Goal: Information Seeking & Learning: Learn about a topic

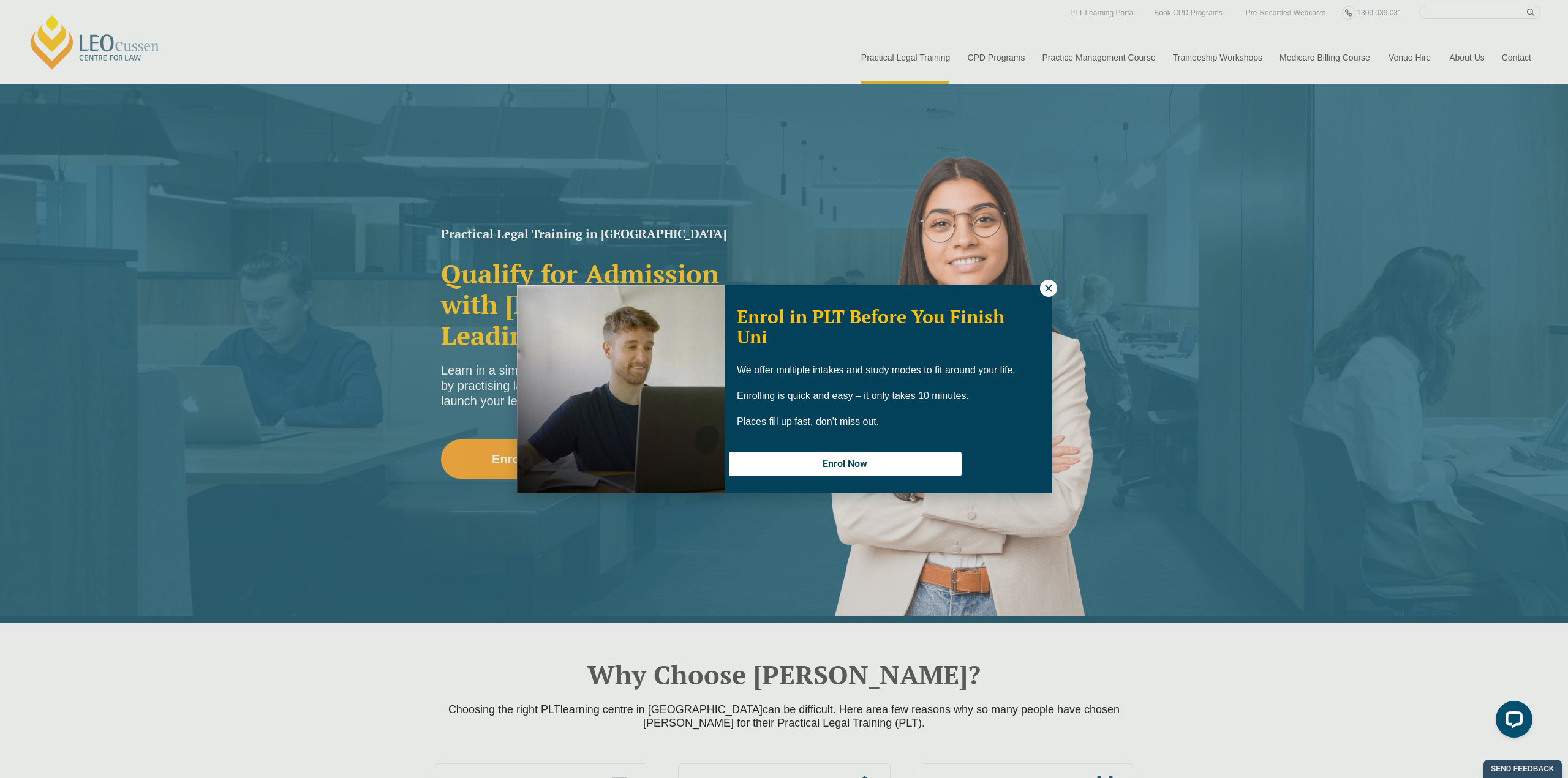
click at [1047, 283] on icon at bounding box center [1049, 288] width 11 height 11
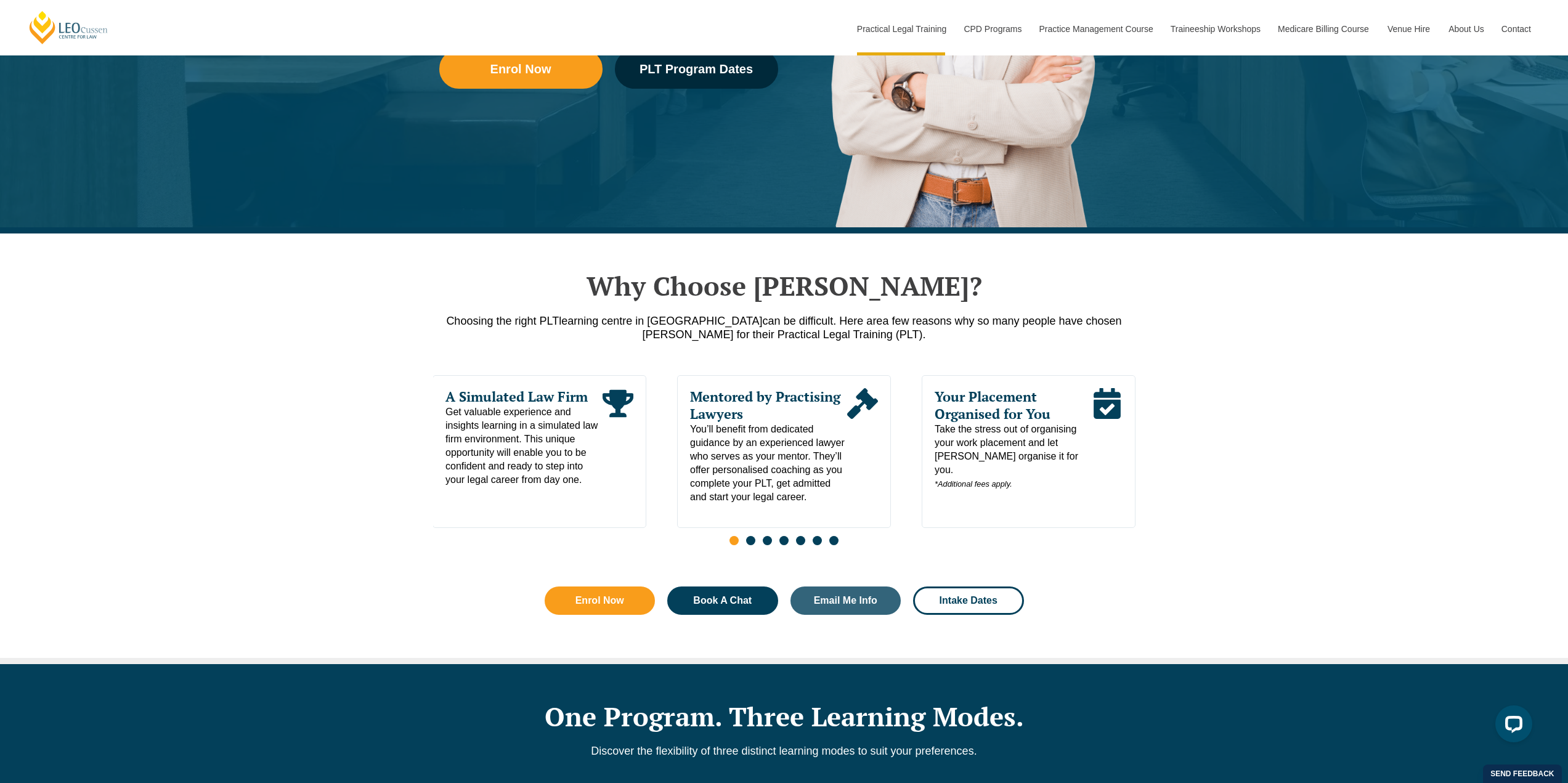
scroll to position [431, 0]
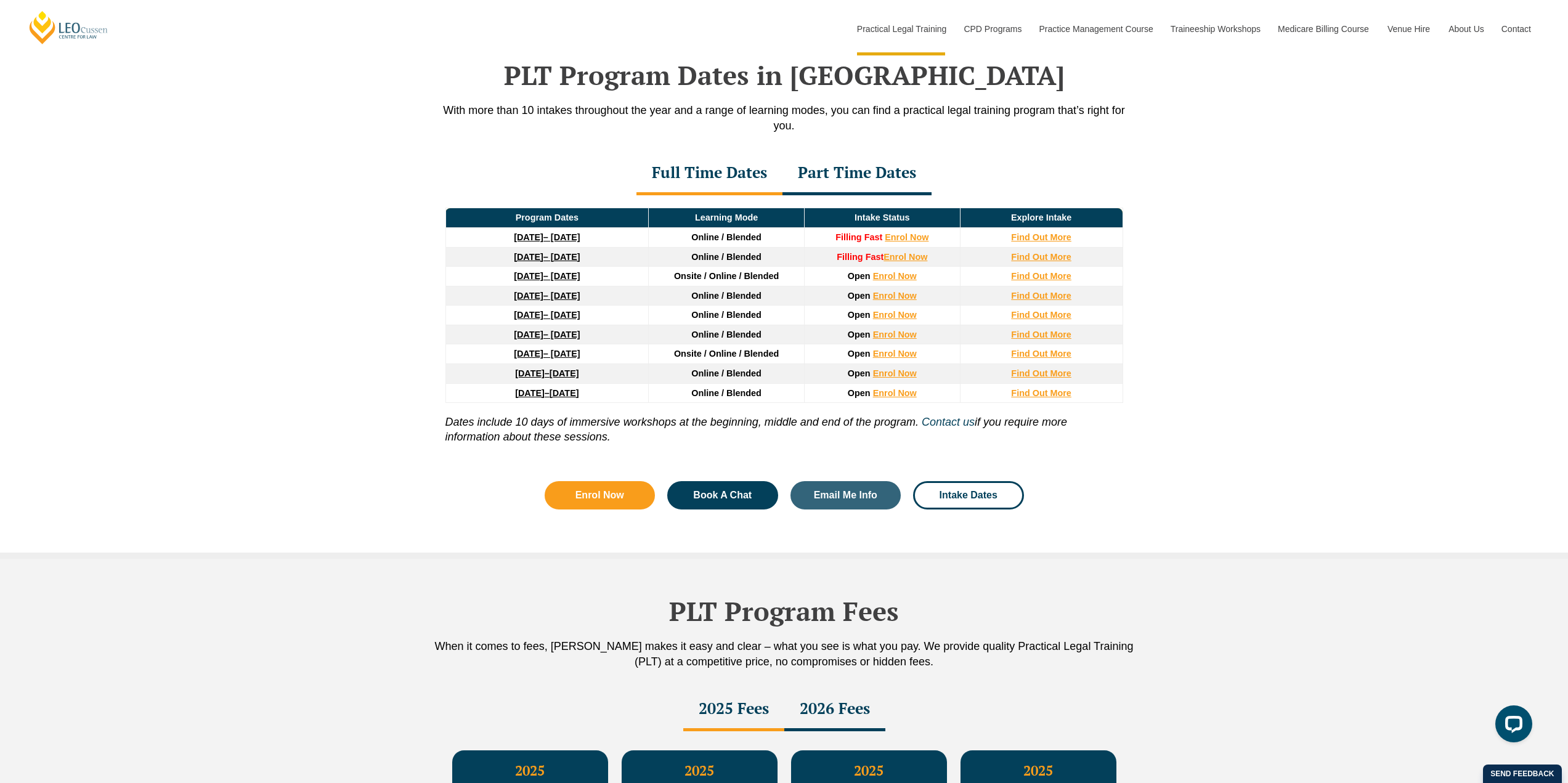
scroll to position [1608, 0]
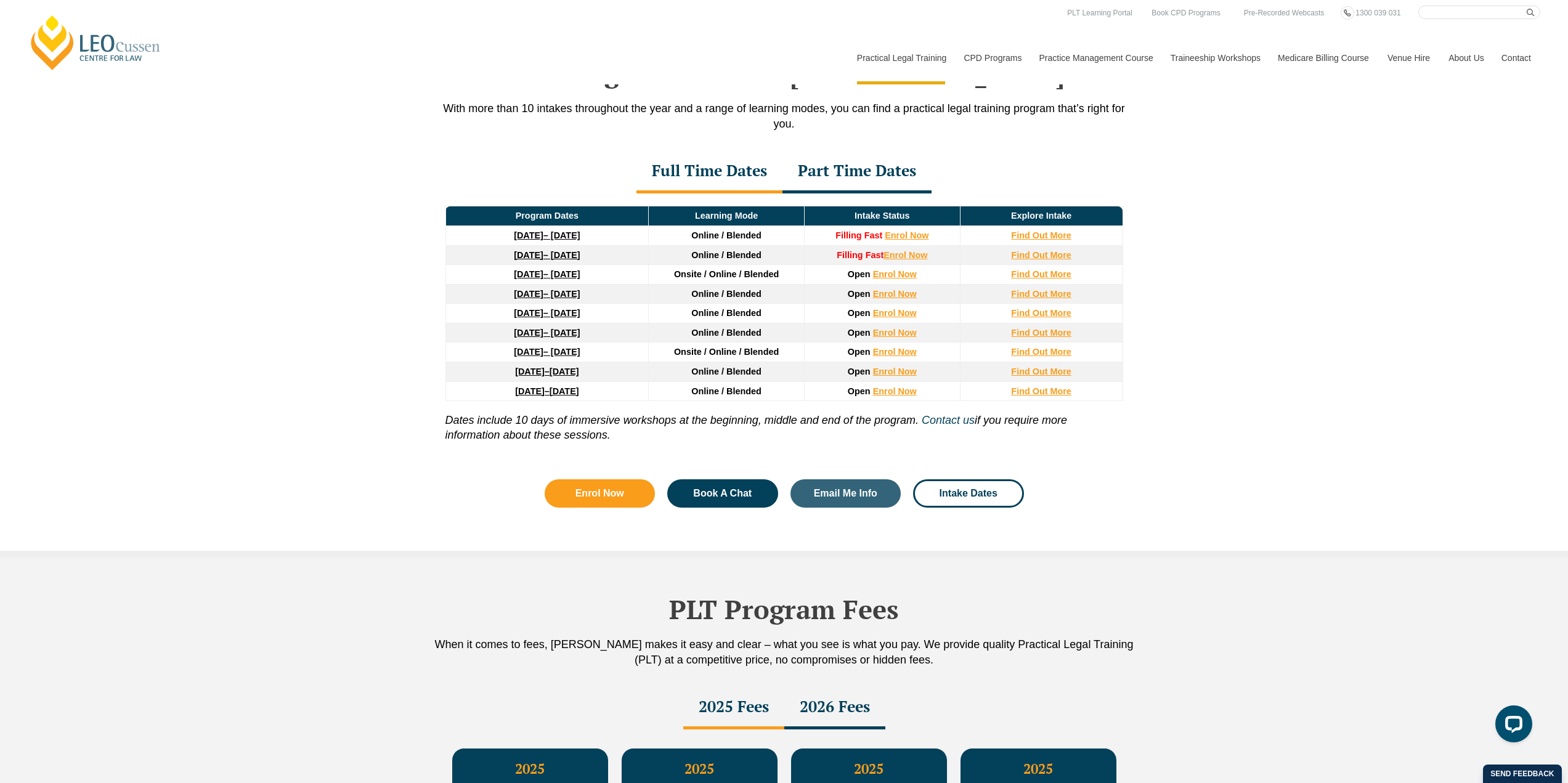
click at [1235, 258] on div "PLT Program Dates in Victoria With more than 10 intakes throughout the year and…" at bounding box center [784, 276] width 1568 height 561
